Goal: Information Seeking & Learning: Understand process/instructions

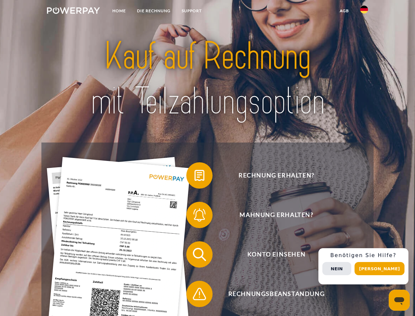
click at [73, 12] on img at bounding box center [73, 10] width 53 height 7
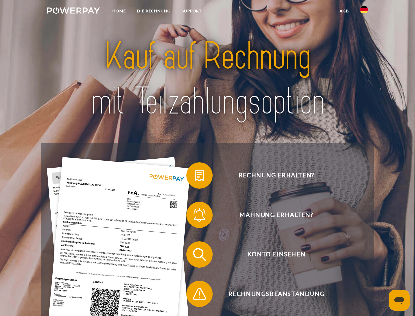
click at [364, 12] on img at bounding box center [364, 10] width 8 height 8
click at [344, 11] on link "agb" at bounding box center [345, 11] width 20 height 12
click at [195, 177] on span at bounding box center [189, 175] width 33 height 33
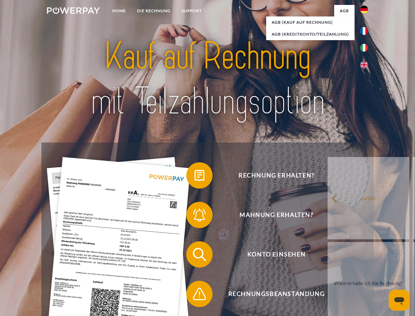
click at [195, 216] on div "Rechnung erhalten? Mahnung erhalten? Konto einsehen" at bounding box center [207, 273] width 332 height 263
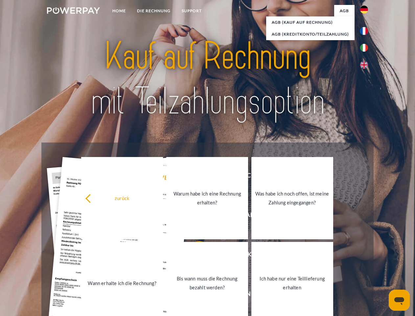
click at [195, 256] on link "Bis wann muss die Rechnung bezahlt werden?" at bounding box center [207, 283] width 82 height 82
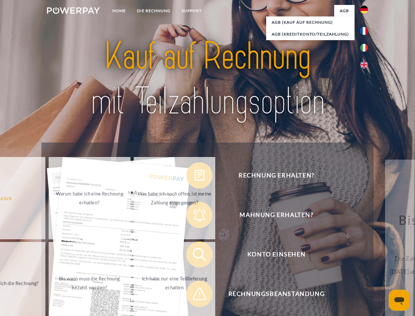
click at [195, 295] on span at bounding box center [189, 293] width 33 height 33
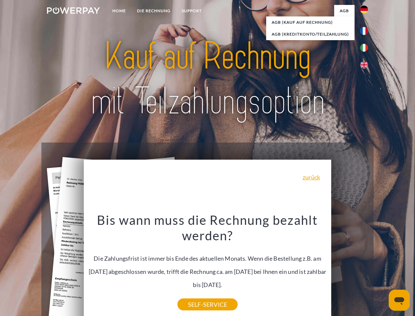
click at [366, 266] on div "Rechnung erhalten? Mahnung erhalten? Konto einsehen" at bounding box center [207, 273] width 332 height 263
click at [350, 267] on span "Konto einsehen" at bounding box center [276, 254] width 161 height 26
click at [382, 268] on header "Home DIE RECHNUNG SUPPORT" at bounding box center [207, 227] width 415 height 454
